Goal: Find contact information: Find contact information

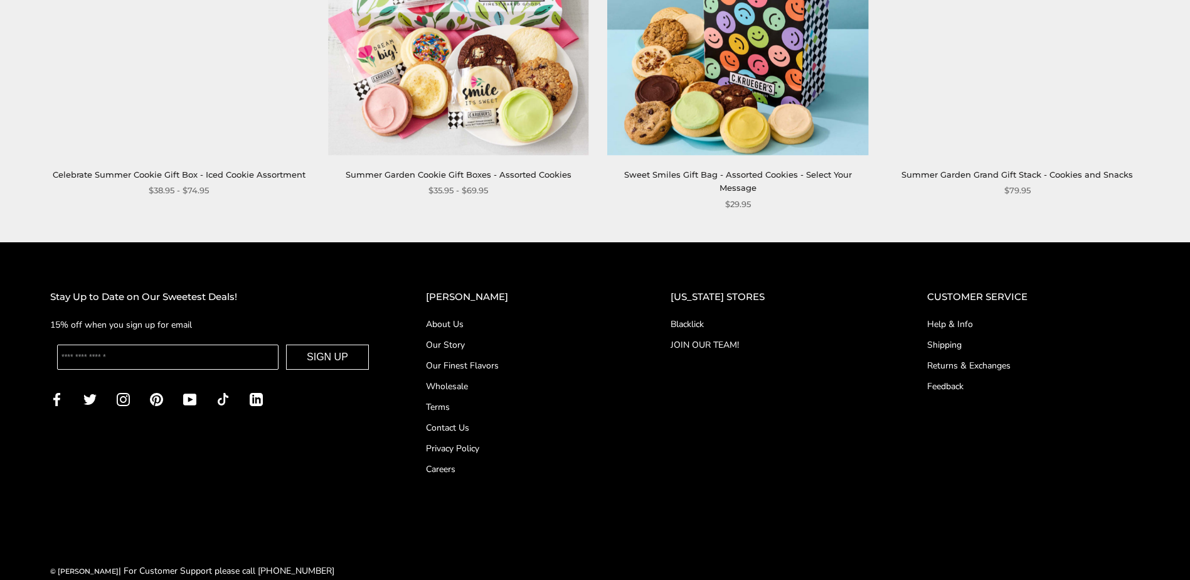
scroll to position [1698, 0]
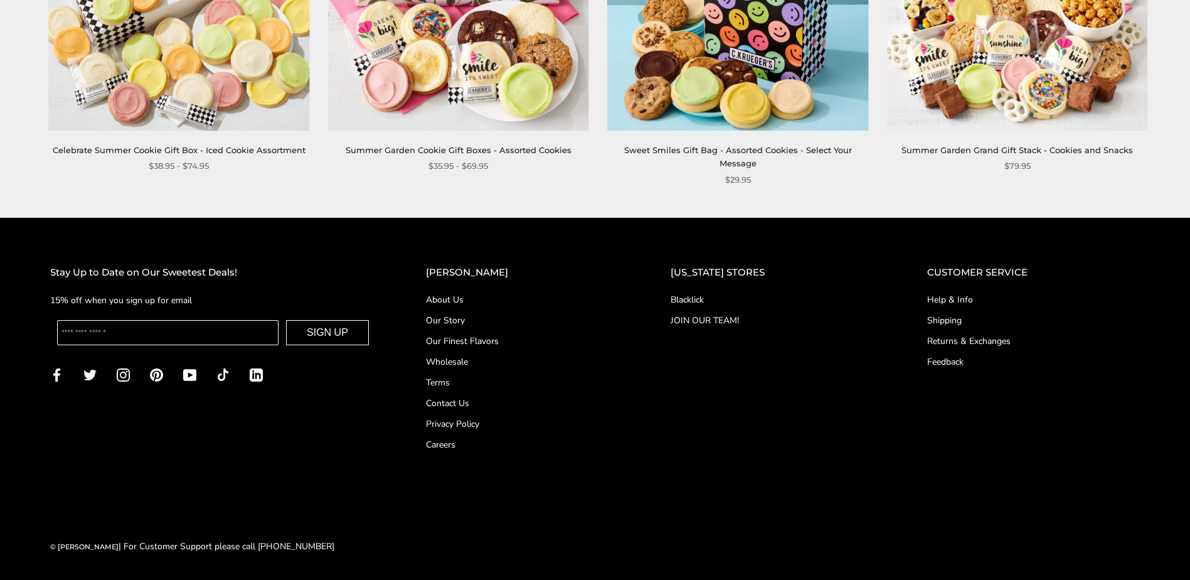
click at [706, 299] on link "Blacklick" at bounding box center [774, 299] width 206 height 13
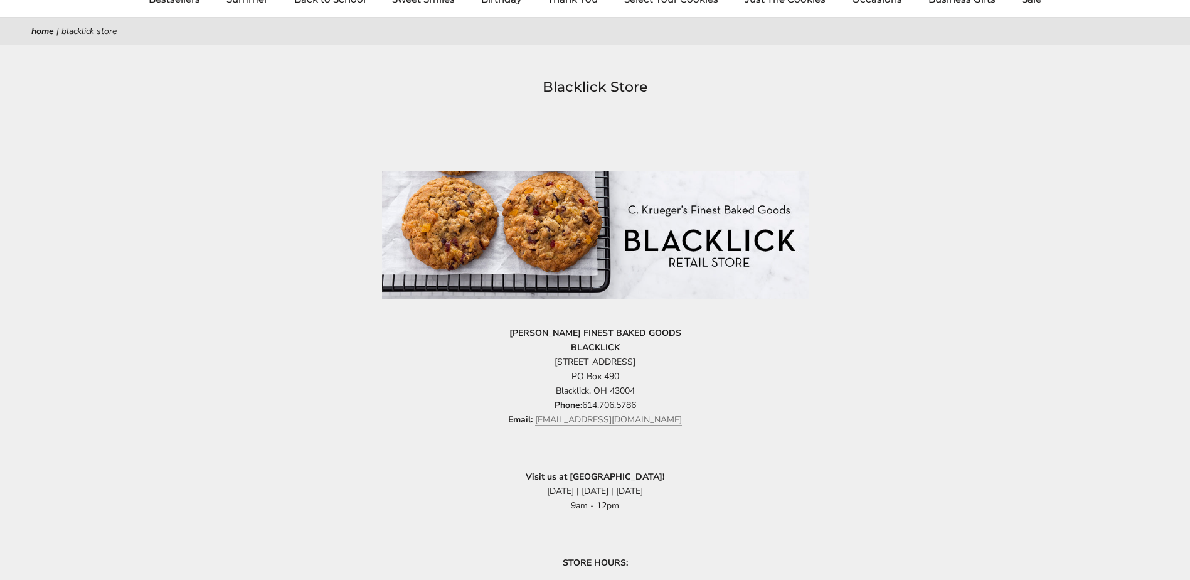
drag, startPoint x: 539, startPoint y: 358, endPoint x: 664, endPoint y: 364, distance: 125.6
click at [664, 364] on p "C.KRUEGER'S FINEST BAKED GOODS BLACKLICK 6845 Commerce Court Drive PO Box 490 B…" at bounding box center [595, 377] width 427 height 102
copy span "6845 Commerce Court Drive"
click at [569, 377] on p "C.KRUEGER'S FINEST BAKED GOODS BLACKLICK 6845 Commerce Court Drive PO Box 490 B…" at bounding box center [595, 377] width 427 height 102
drag, startPoint x: 555, startPoint y: 390, endPoint x: 646, endPoint y: 391, distance: 91.6
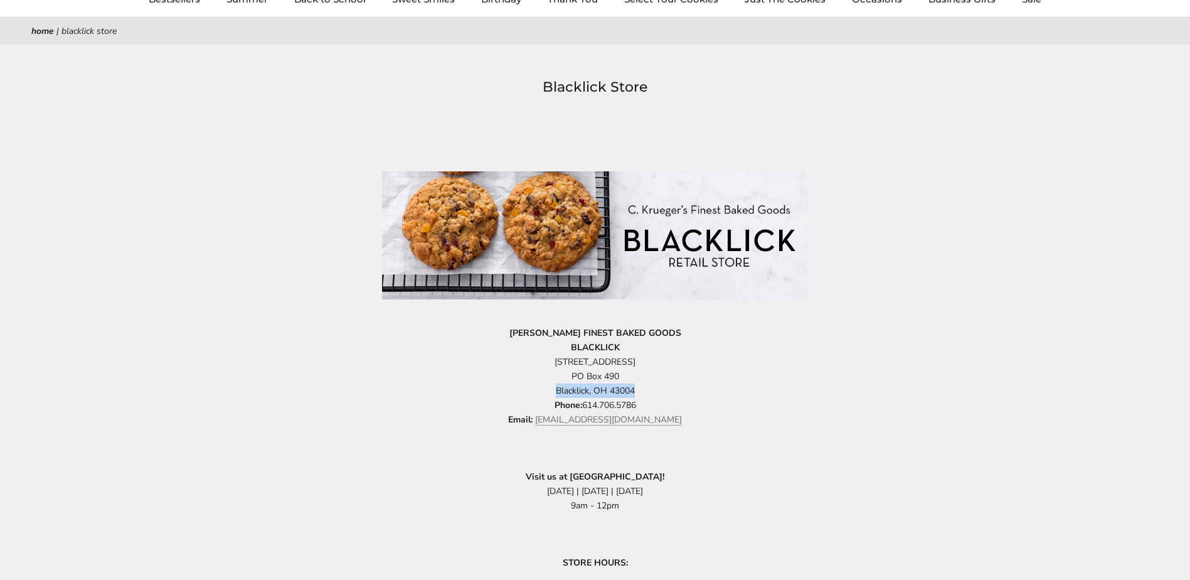
click at [646, 391] on p "C.KRUEGER'S FINEST BAKED GOODS BLACKLICK 6845 Commerce Court Drive PO Box 490 B…" at bounding box center [595, 377] width 427 height 102
copy span "Blacklick, OH 43004"
